Goal: Task Accomplishment & Management: Manage account settings

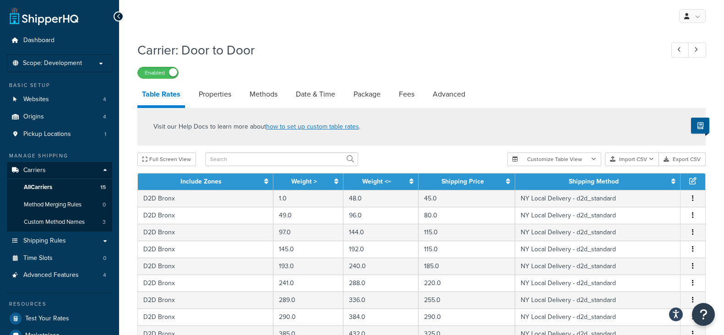
select select "25"
click at [43, 171] on span "Carriers" at bounding box center [34, 171] width 22 height 8
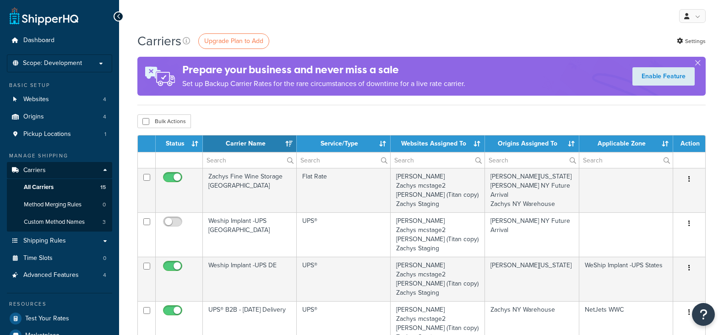
select select "15"
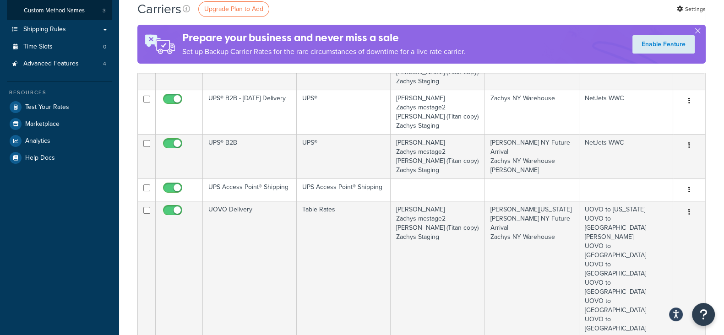
scroll to position [228, 0]
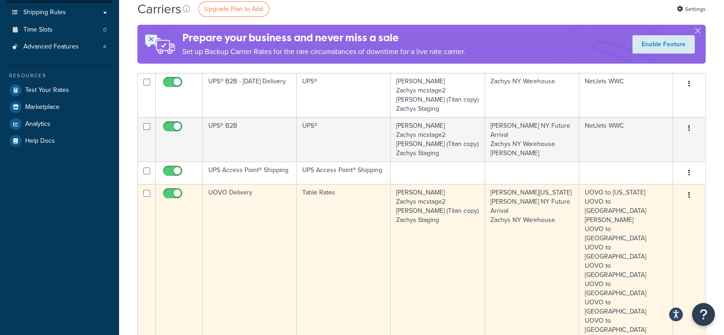
click at [690, 193] on button "button" at bounding box center [688, 195] width 13 height 15
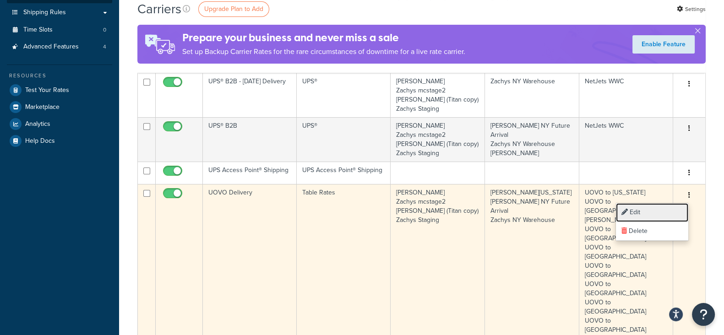
click at [635, 213] on link "Edit" at bounding box center [652, 212] width 72 height 19
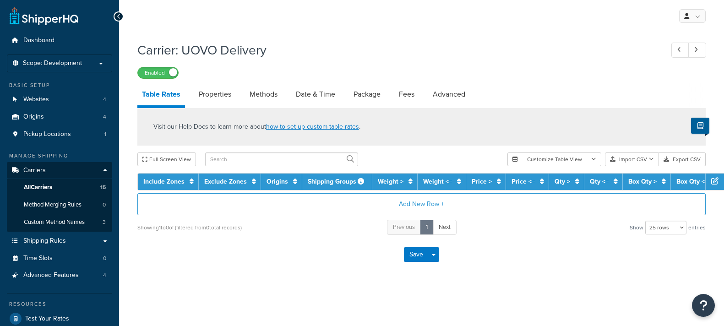
select select "25"
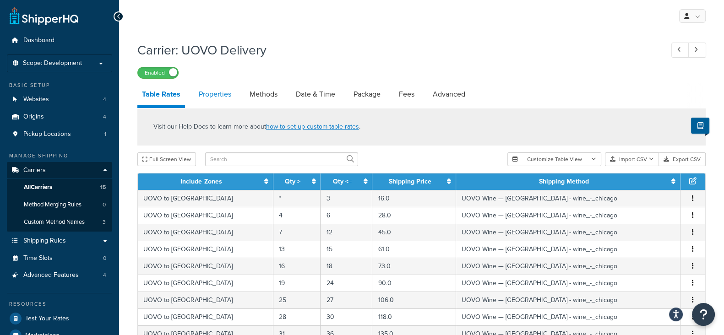
click at [211, 97] on link "Properties" at bounding box center [215, 94] width 42 height 22
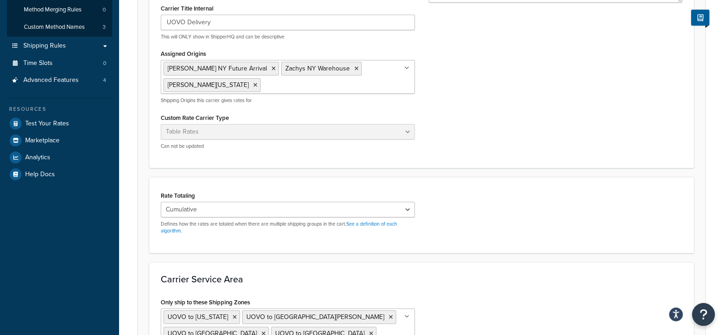
scroll to position [57, 0]
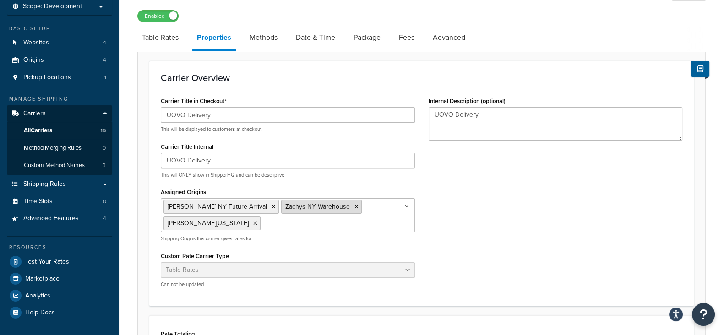
click at [354, 207] on icon at bounding box center [356, 206] width 4 height 5
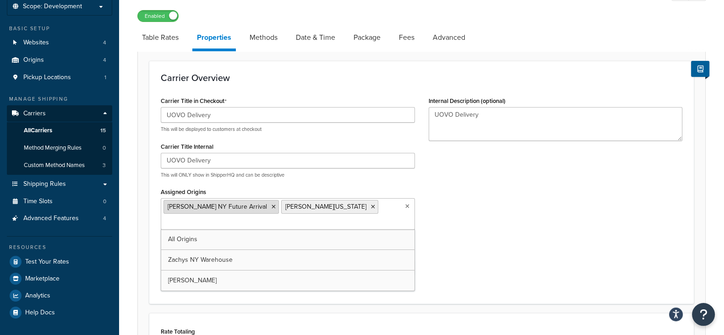
click at [271, 207] on icon at bounding box center [273, 206] width 4 height 5
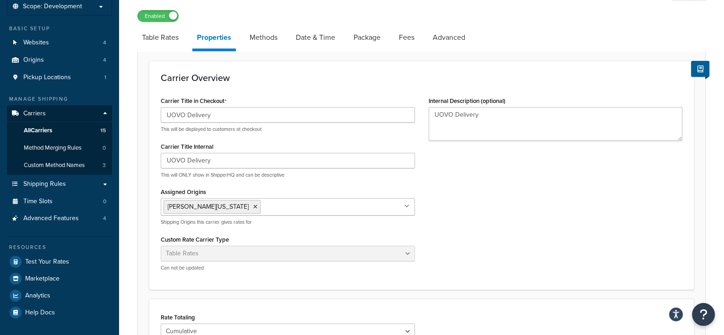
click at [523, 223] on div "Carrier Title in Checkout UOVO Delivery This will be displayed to customers at …" at bounding box center [421, 186] width 535 height 184
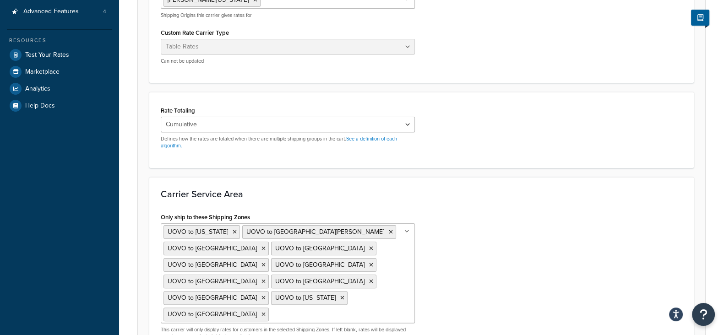
scroll to position [337, 0]
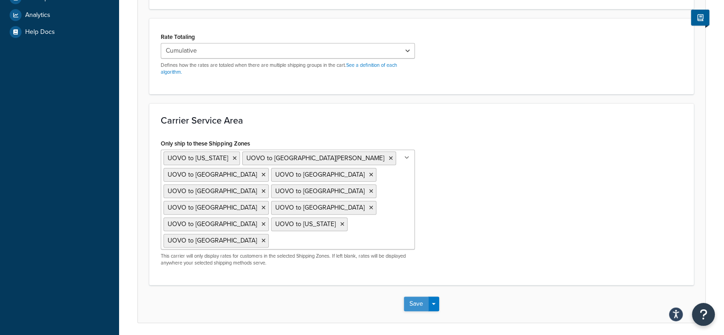
click at [416, 297] on button "Save" at bounding box center [416, 304] width 25 height 15
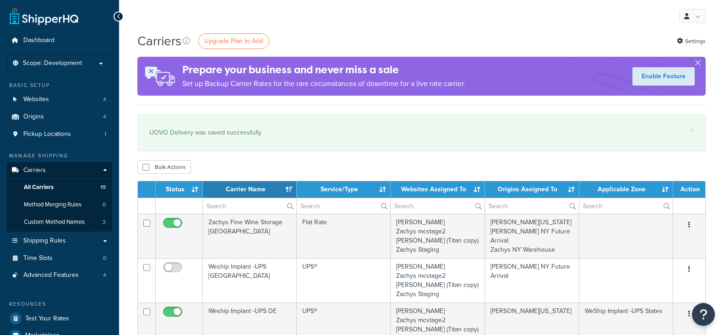
select select "15"
